Goal: Information Seeking & Learning: Learn about a topic

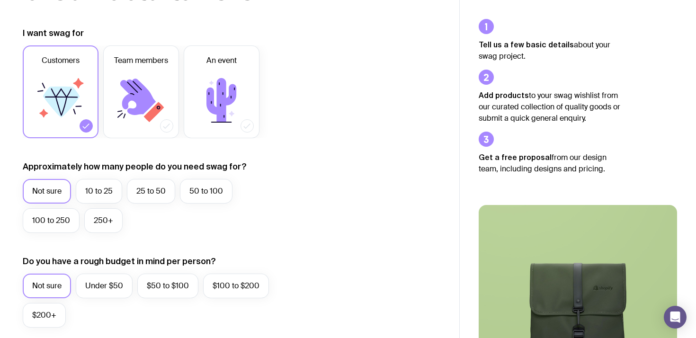
scroll to position [120, 0]
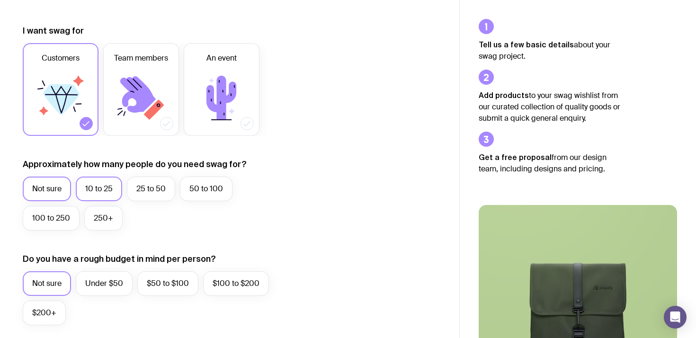
click at [115, 183] on label "10 to 25" at bounding box center [99, 188] width 46 height 25
click at [0, 0] on input "10 to 25" at bounding box center [0, 0] width 0 height 0
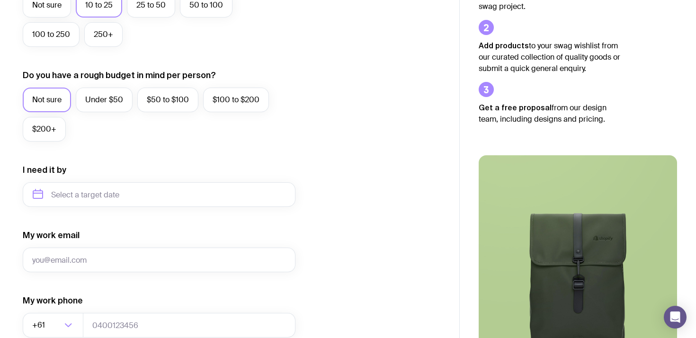
scroll to position [306, 0]
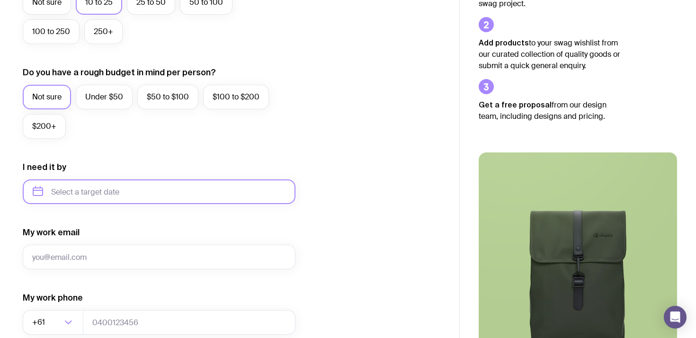
click at [149, 191] on input "text" at bounding box center [159, 191] width 273 height 25
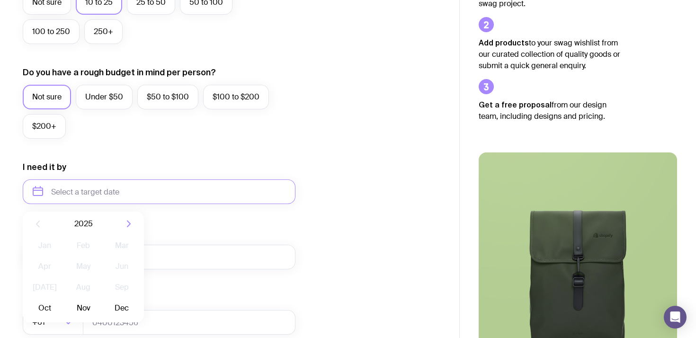
click at [130, 221] on icon "button" at bounding box center [128, 223] width 11 height 11
click at [47, 247] on button "Jan" at bounding box center [44, 245] width 35 height 19
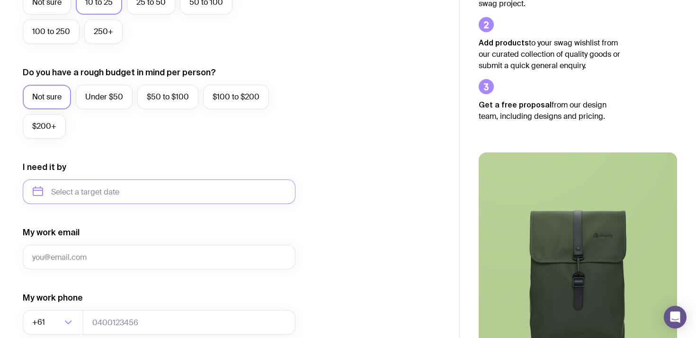
type input "[DATE]"
click at [271, 230] on div "My work email" at bounding box center [159, 248] width 273 height 43
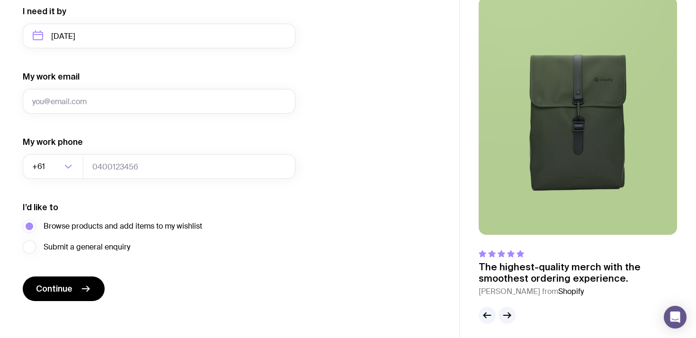
scroll to position [467, 0]
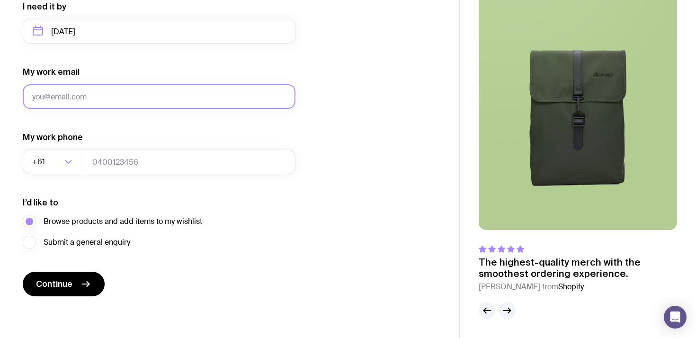
click at [99, 96] on input "My work email" at bounding box center [159, 96] width 273 height 25
type input "[EMAIL_ADDRESS][DOMAIN_NAME]"
type input "0400827476"
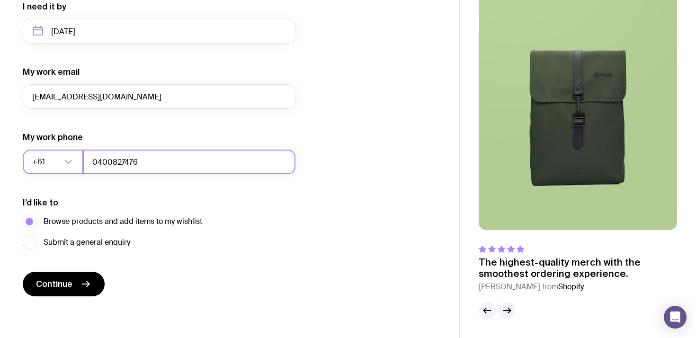
drag, startPoint x: 154, startPoint y: 163, endPoint x: 65, endPoint y: 162, distance: 89.0
click at [65, 162] on div "+61 Loading... 0400827476" at bounding box center [159, 162] width 273 height 25
click at [212, 234] on div "I’d like to Browse products and add items to my wishlist Submit a general enqui…" at bounding box center [159, 223] width 273 height 52
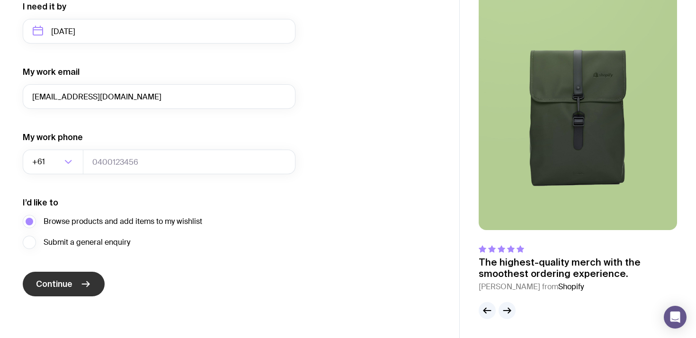
click at [95, 285] on button "Continue" at bounding box center [64, 284] width 82 height 25
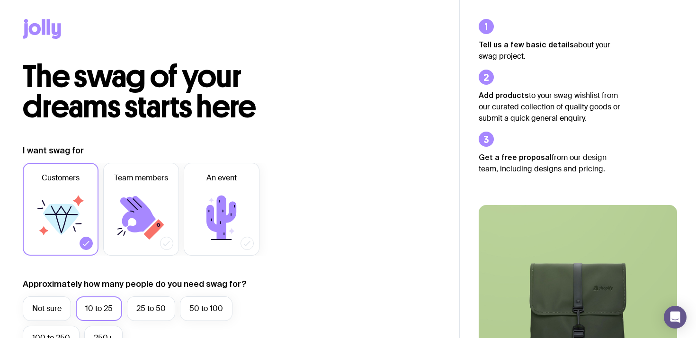
click at [52, 30] on icon at bounding box center [56, 31] width 9 height 16
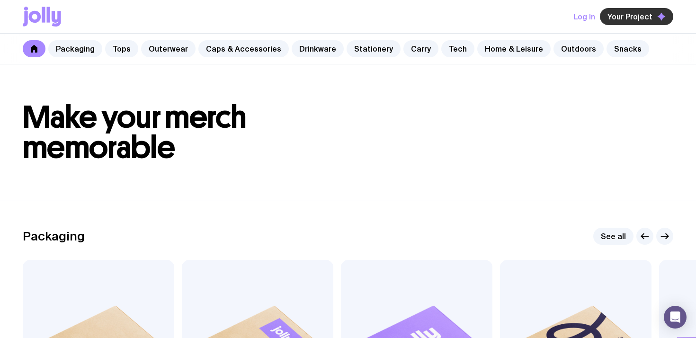
click at [636, 16] on span "Your Project" at bounding box center [629, 16] width 45 height 9
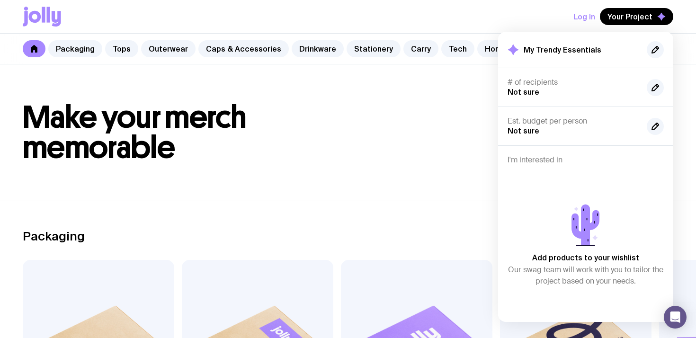
click at [337, 135] on h1 "Make your merch memorable" at bounding box center [348, 132] width 650 height 61
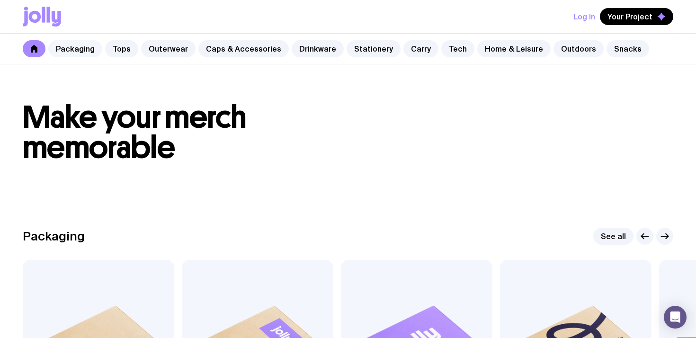
click at [74, 45] on link "Packaging" at bounding box center [75, 48] width 54 height 17
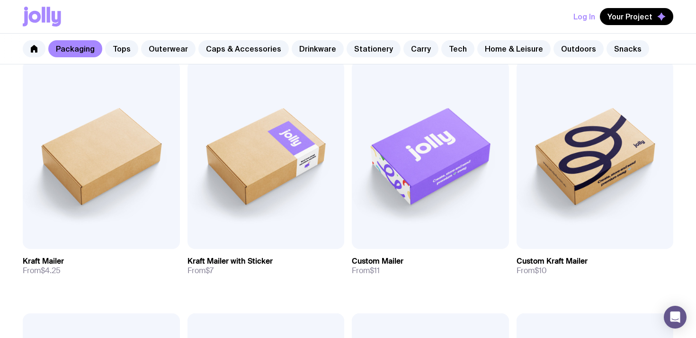
scroll to position [187, 0]
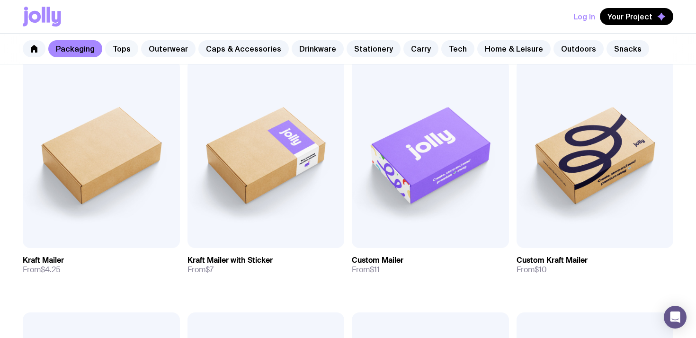
click at [126, 48] on link "Tops" at bounding box center [121, 48] width 33 height 17
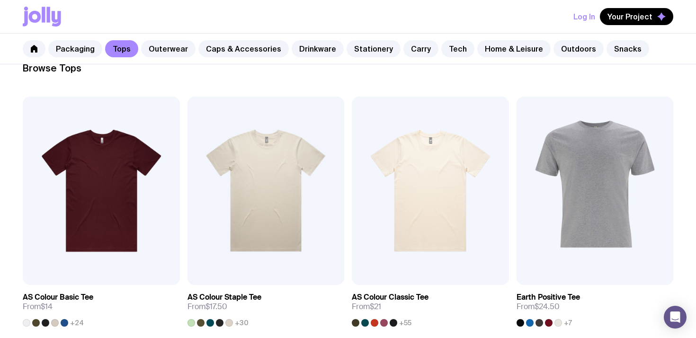
scroll to position [152, 0]
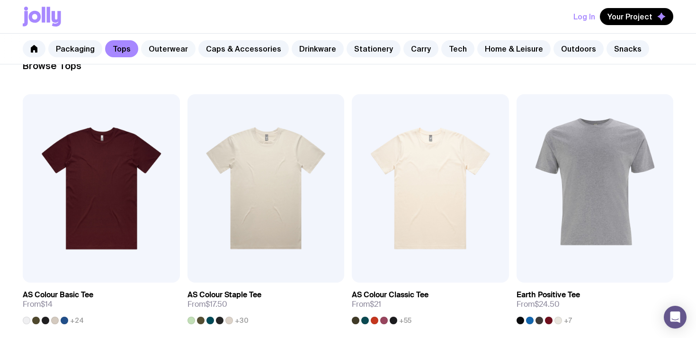
click at [174, 50] on link "Outerwear" at bounding box center [168, 48] width 54 height 17
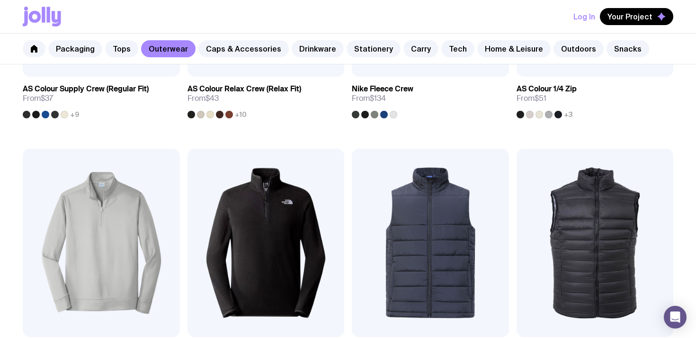
scroll to position [358, 0]
click at [237, 48] on link "Caps & Accessories" at bounding box center [243, 48] width 90 height 17
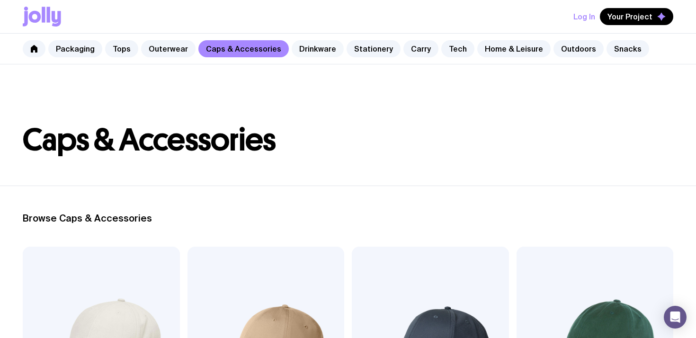
click at [306, 50] on link "Drinkware" at bounding box center [317, 48] width 52 height 17
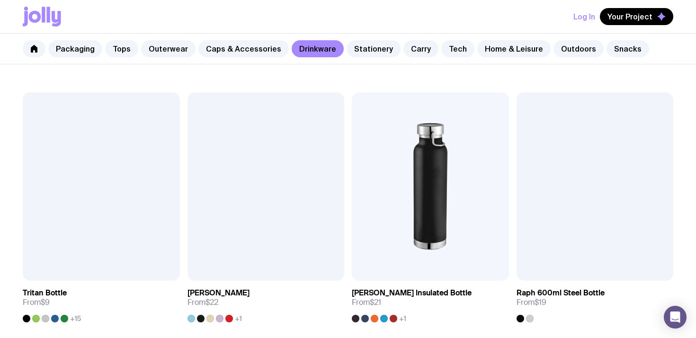
scroll to position [900, 0]
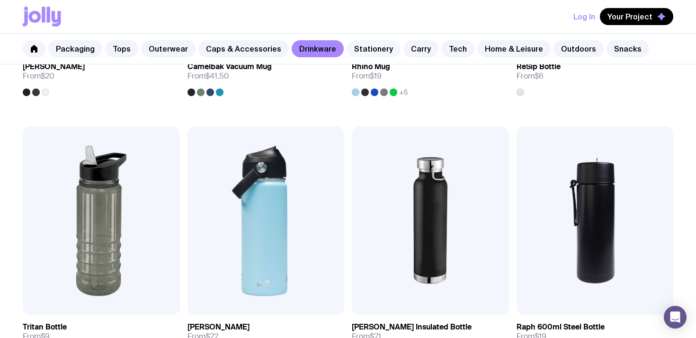
click at [368, 49] on link "Stationery" at bounding box center [373, 48] width 54 height 17
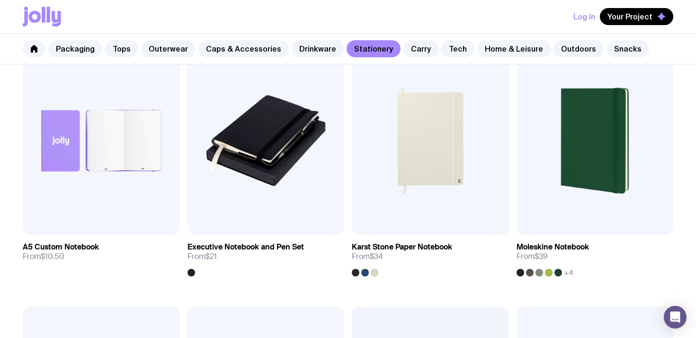
scroll to position [1301, 0]
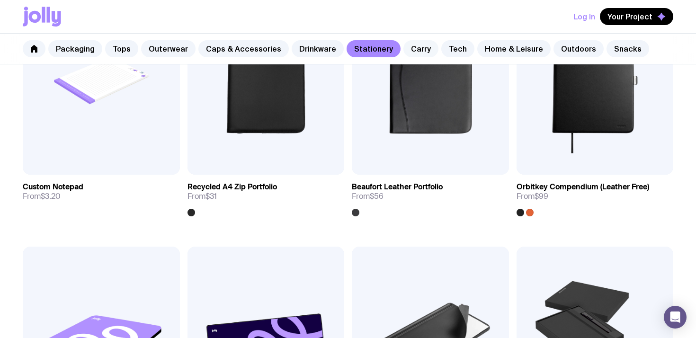
click at [411, 44] on link "Carry" at bounding box center [420, 48] width 35 height 17
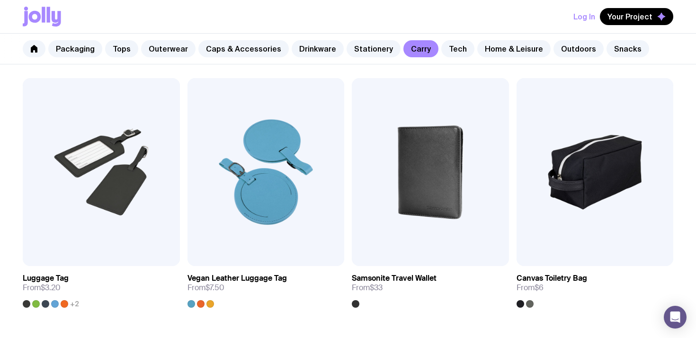
scroll to position [1985, 0]
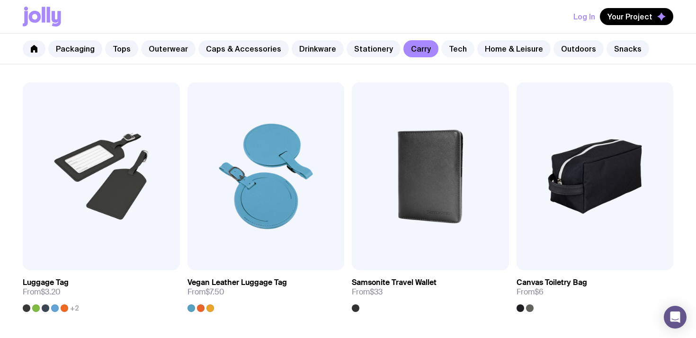
click at [449, 45] on link "Tech" at bounding box center [457, 48] width 33 height 17
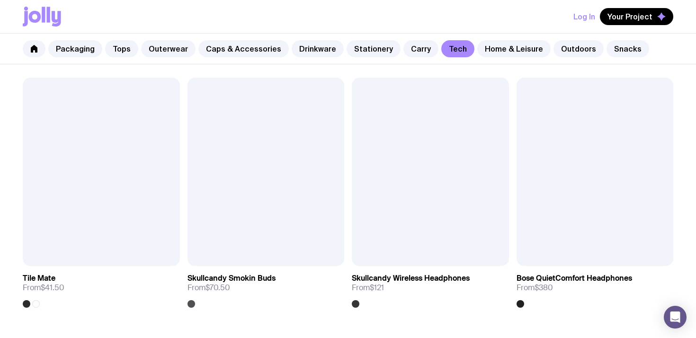
scroll to position [1730, 0]
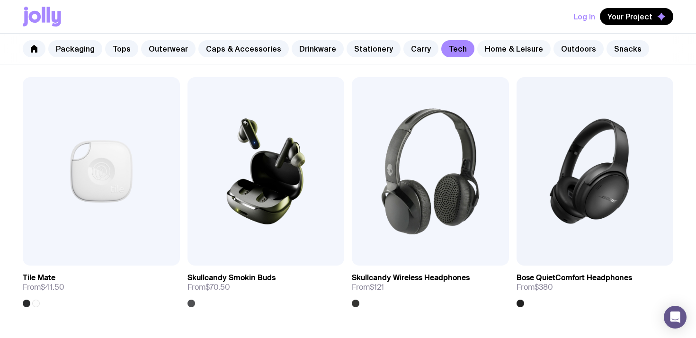
click at [501, 45] on link "Home & Leisure" at bounding box center [513, 48] width 73 height 17
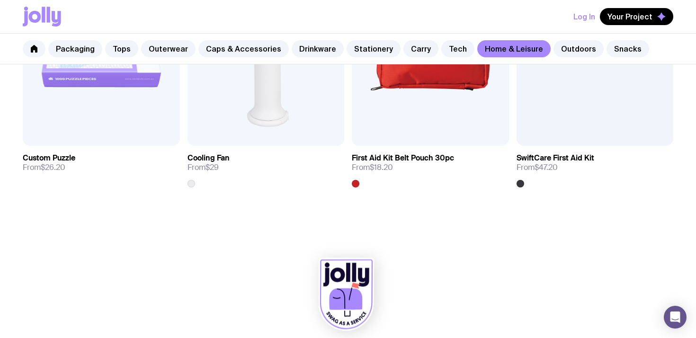
scroll to position [2120, 0]
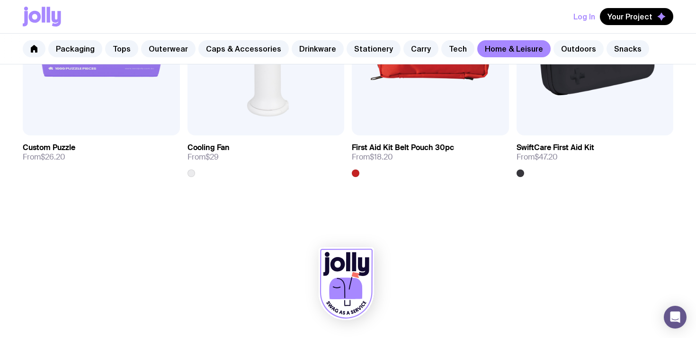
click at [565, 44] on link "Outdoors" at bounding box center [578, 48] width 50 height 17
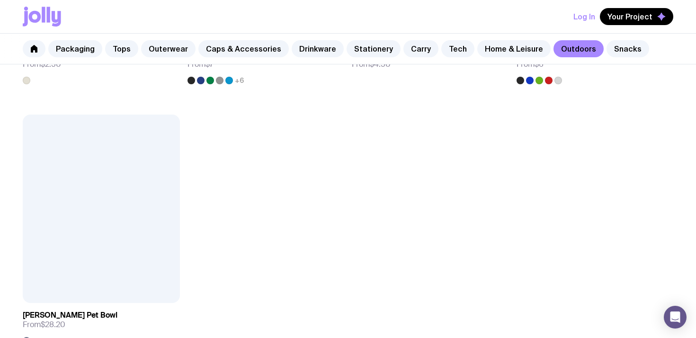
scroll to position [1445, 0]
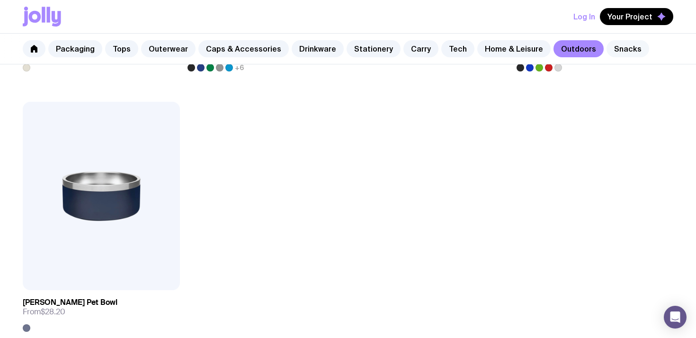
click at [606, 46] on link "Snacks" at bounding box center [627, 48] width 43 height 17
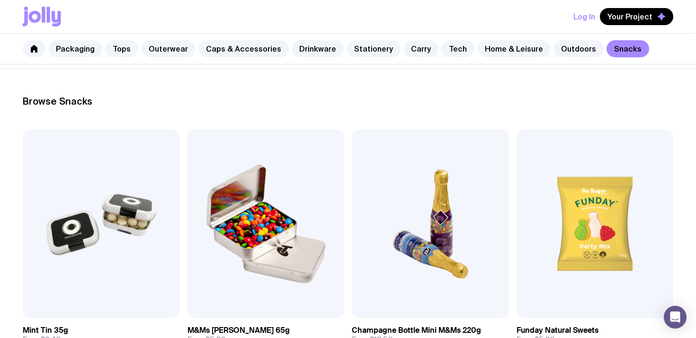
scroll to position [117, 0]
click at [282, 222] on img at bounding box center [265, 223] width 157 height 188
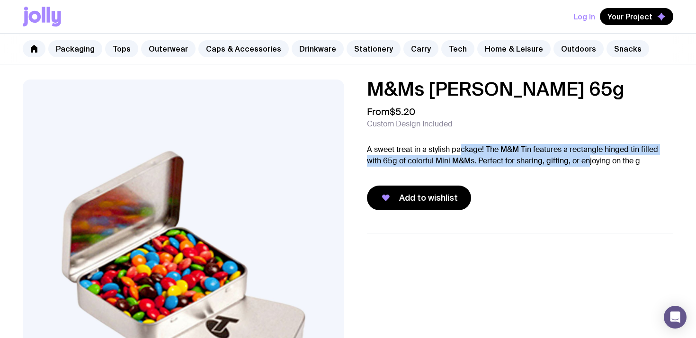
drag, startPoint x: 467, startPoint y: 146, endPoint x: 573, endPoint y: 163, distance: 107.4
click at [573, 163] on p "A sweet treat in a stylish package! The M&M Tin features a rectangle hinged tin…" at bounding box center [520, 155] width 306 height 23
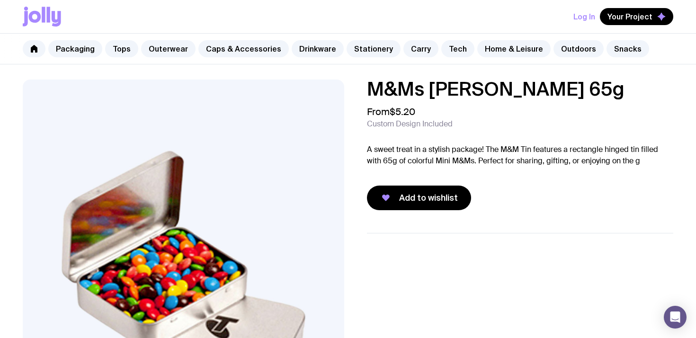
click at [506, 167] on div "M&Ms Tin 65g From $5.20 Custom Design Included A sweet treat in a stylish packa…" at bounding box center [520, 144] width 306 height 131
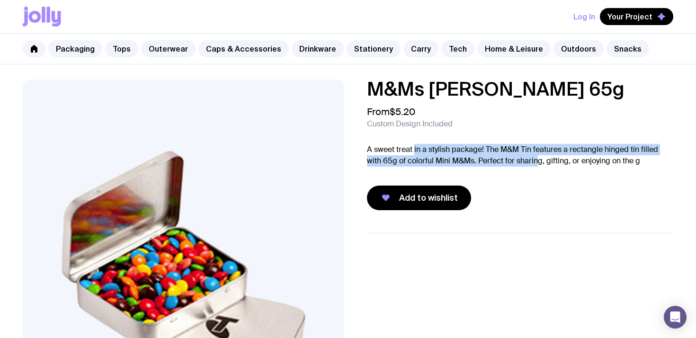
drag, startPoint x: 414, startPoint y: 153, endPoint x: 522, endPoint y: 159, distance: 108.1
click at [522, 159] on p "A sweet treat in a stylish package! The M&M Tin features a rectangle hinged tin…" at bounding box center [520, 155] width 306 height 23
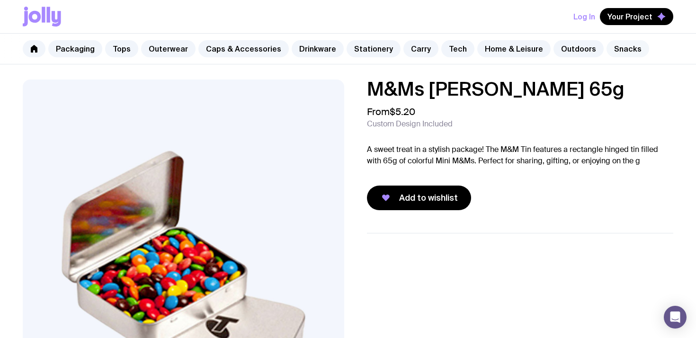
click at [608, 50] on link "Snacks" at bounding box center [627, 48] width 43 height 17
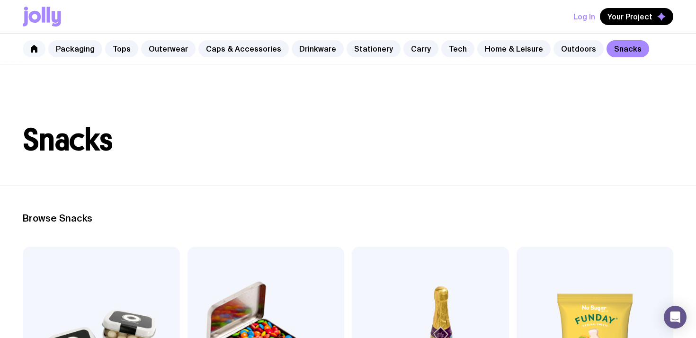
click at [29, 47] on link at bounding box center [34, 48] width 23 height 17
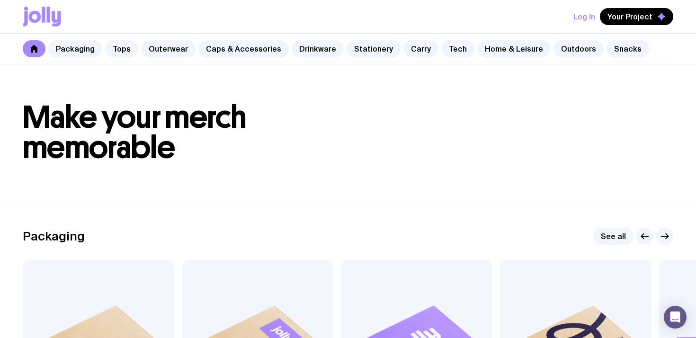
click at [42, 15] on icon at bounding box center [43, 15] width 3 height 16
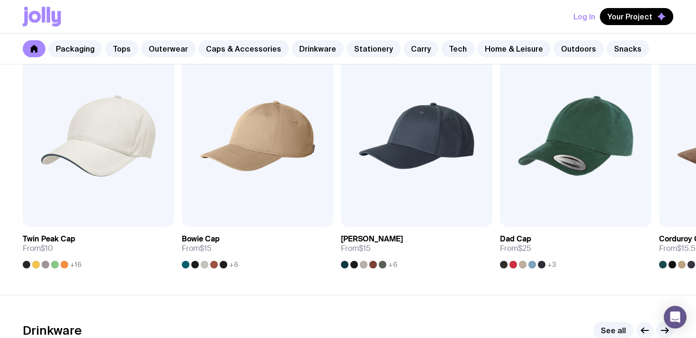
scroll to position [1086, 0]
